Goal: Information Seeking & Learning: Learn about a topic

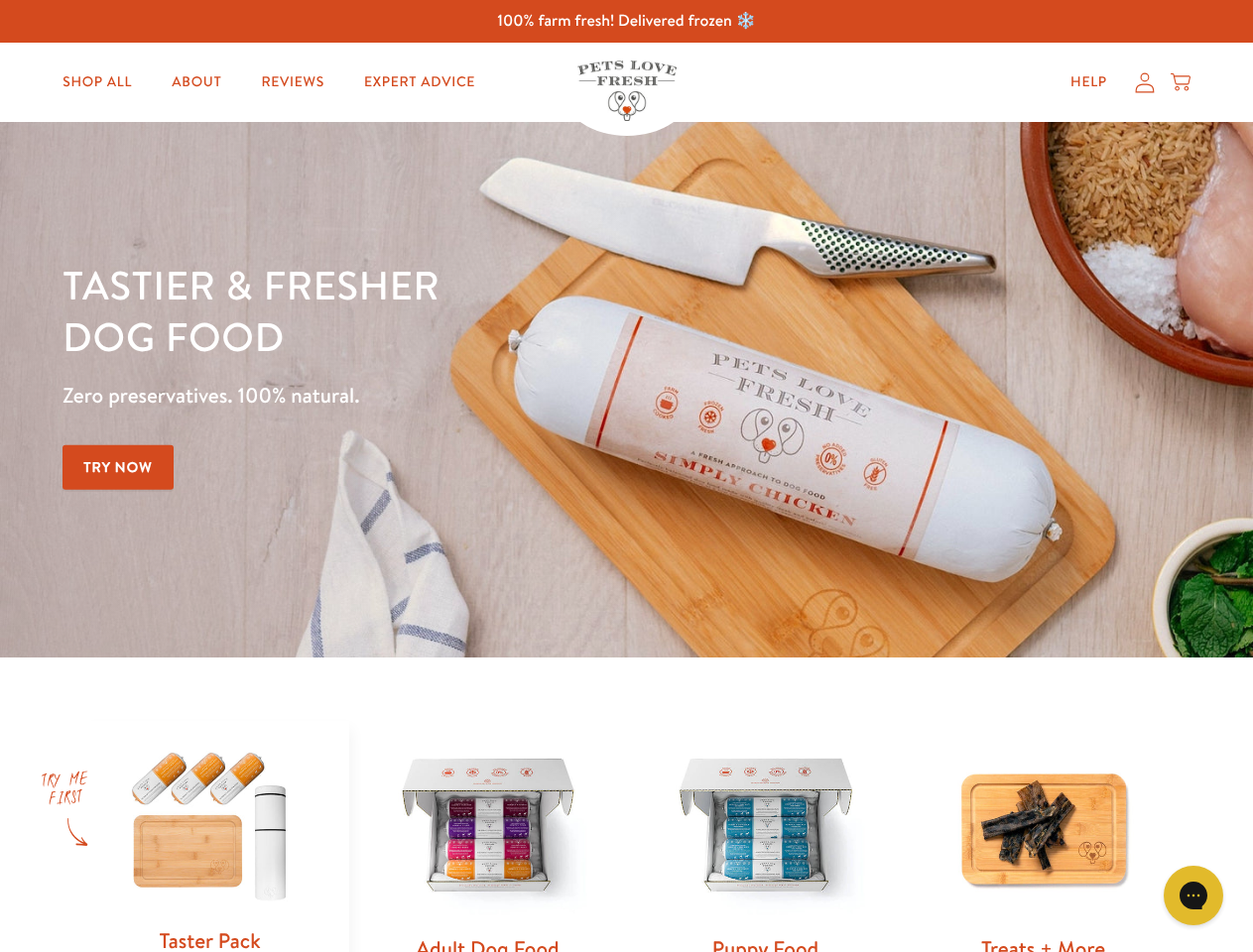
click at [626, 476] on div "Tastier & fresher dog food Zero preservatives. 100% natural. Try Now" at bounding box center [438, 390] width 752 height 262
click at [1193, 896] on icon "Gorgias live chat" at bounding box center [1192, 895] width 19 height 19
